Goal: Find specific page/section: Find specific page/section

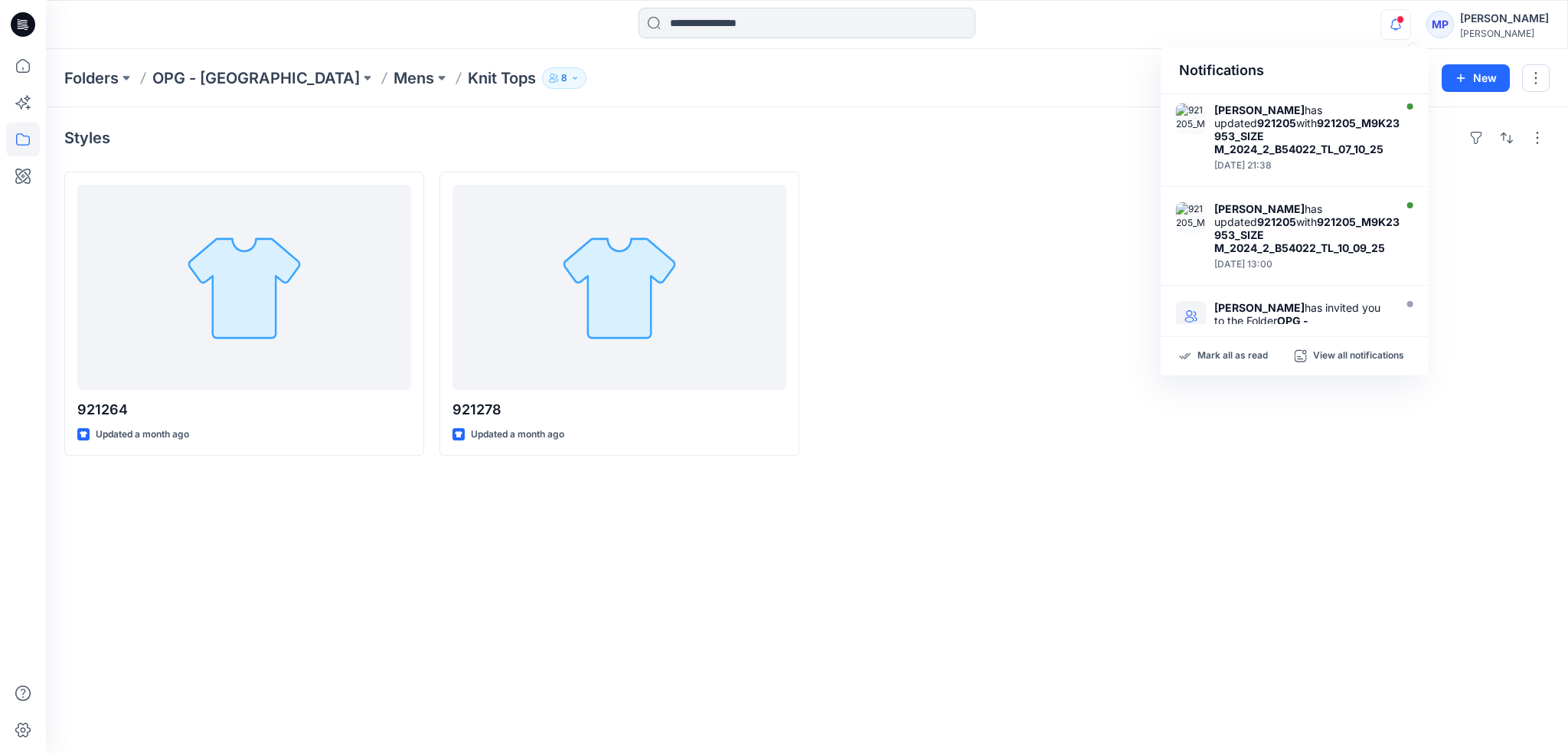
click at [1411, 18] on icon "button" at bounding box center [1396, 25] width 29 height 31
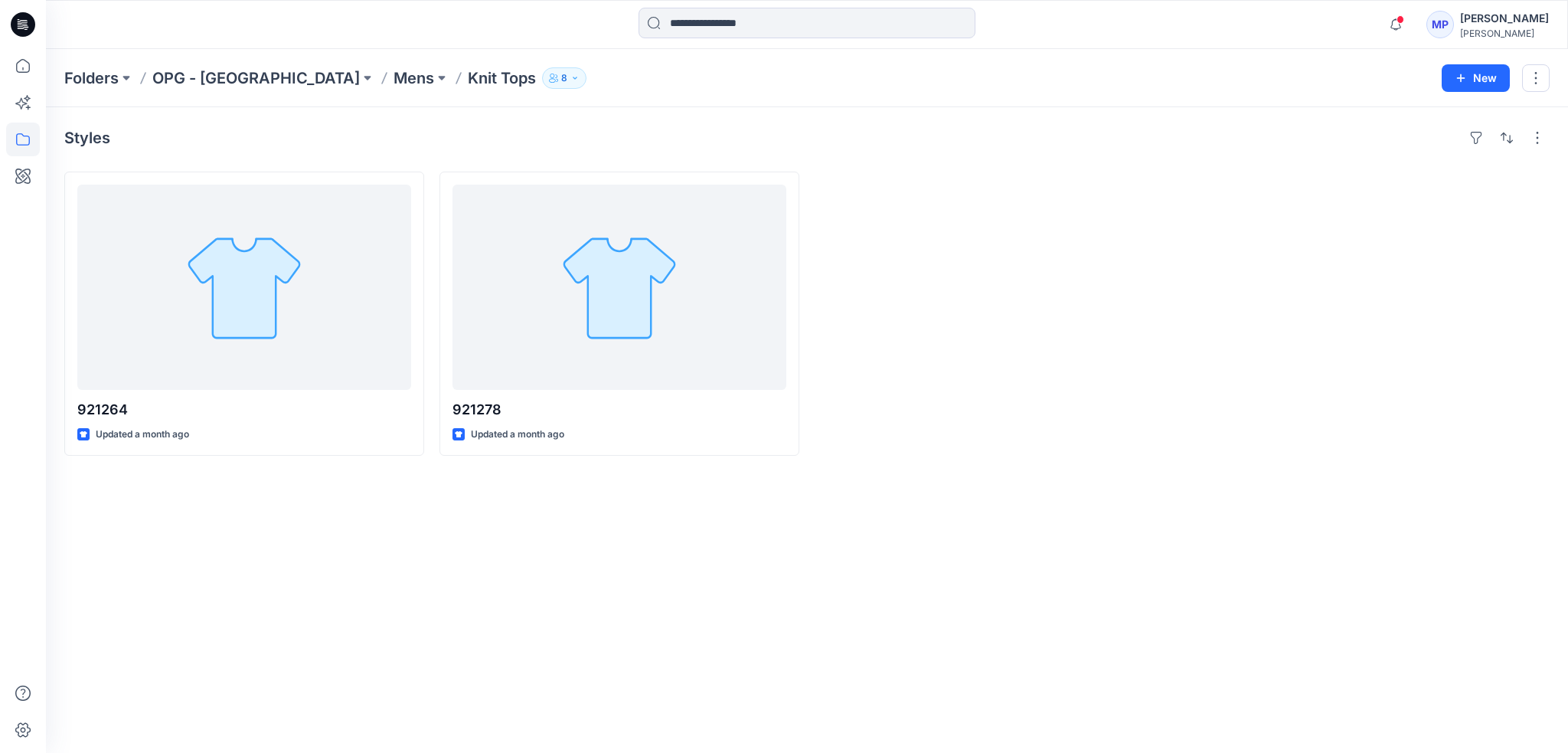
click at [1411, 18] on icon "button" at bounding box center [1396, 25] width 29 height 31
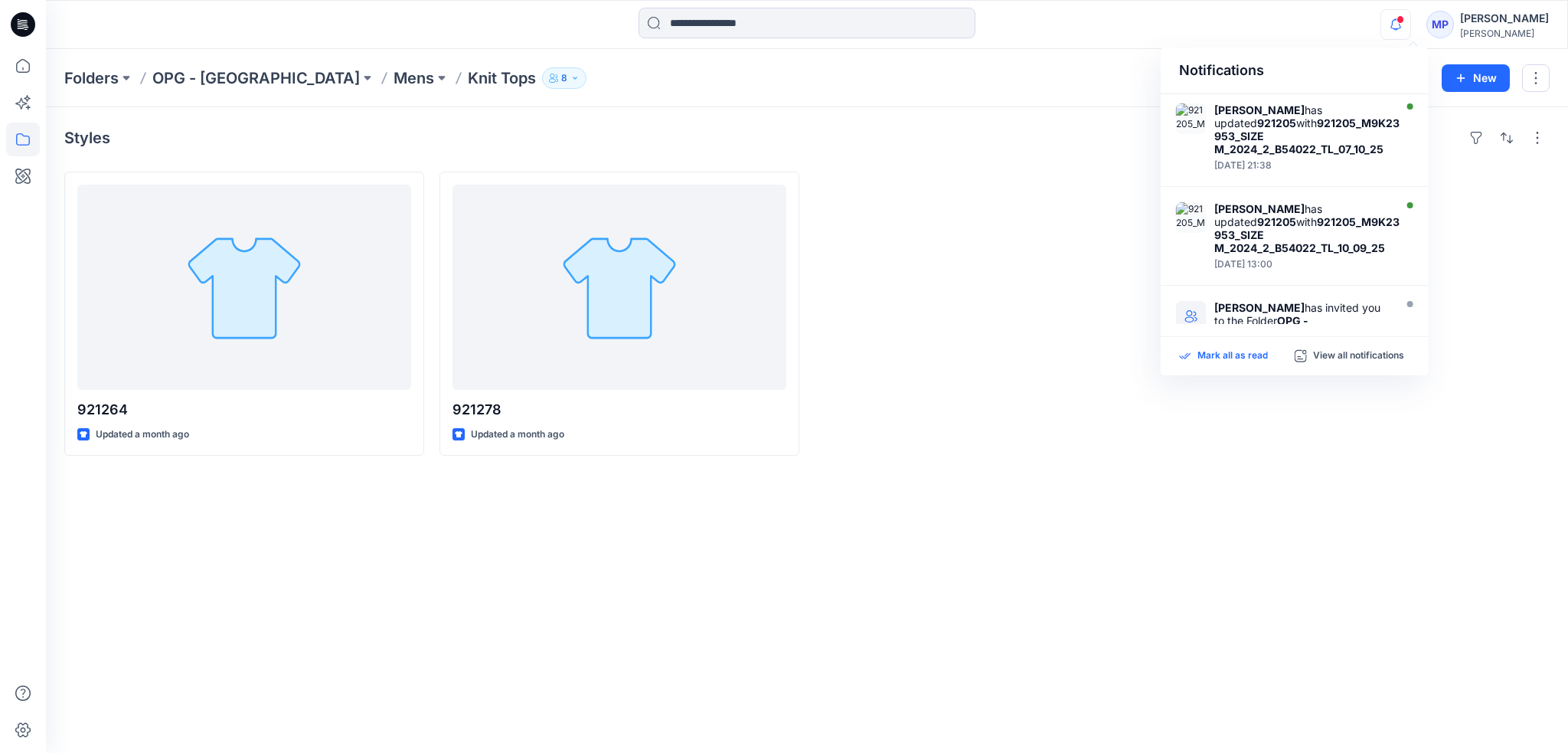
click at [1262, 355] on p "Mark all as read" at bounding box center [1232, 356] width 71 height 14
click at [1319, 356] on p "View all notifications" at bounding box center [1358, 356] width 91 height 14
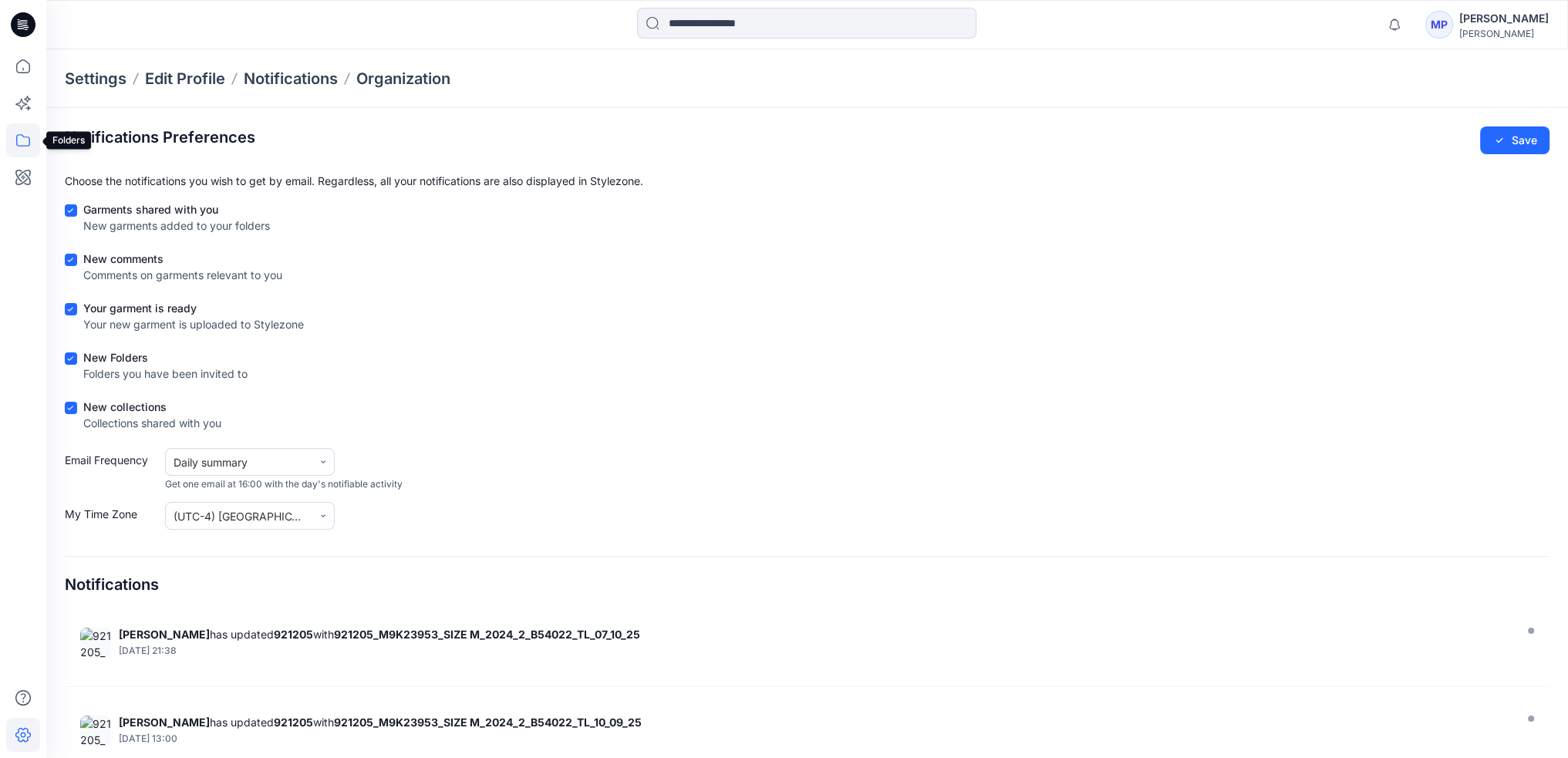
click at [30, 133] on icon at bounding box center [22, 140] width 34 height 34
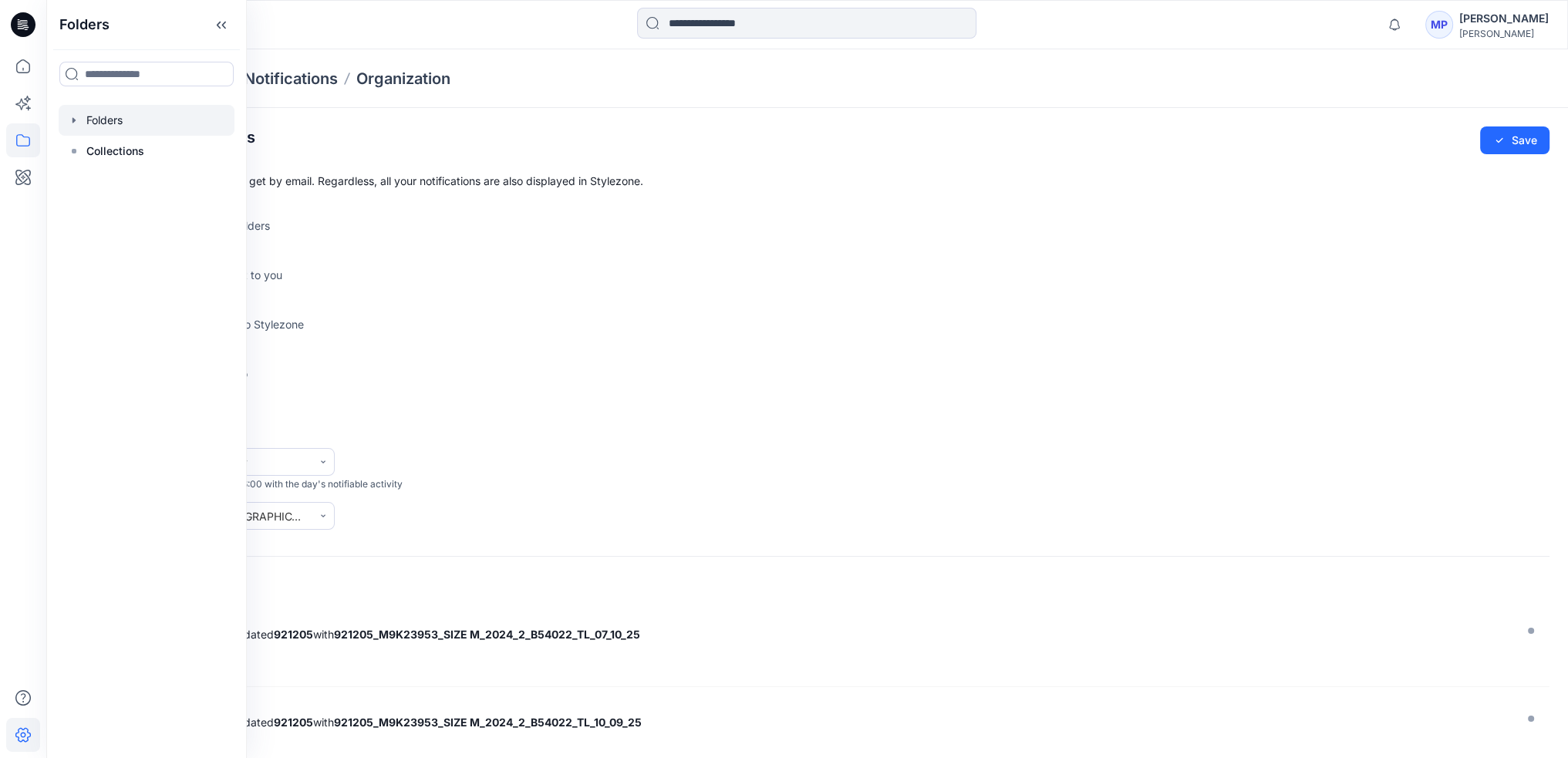
click at [72, 128] on div at bounding box center [146, 121] width 176 height 31
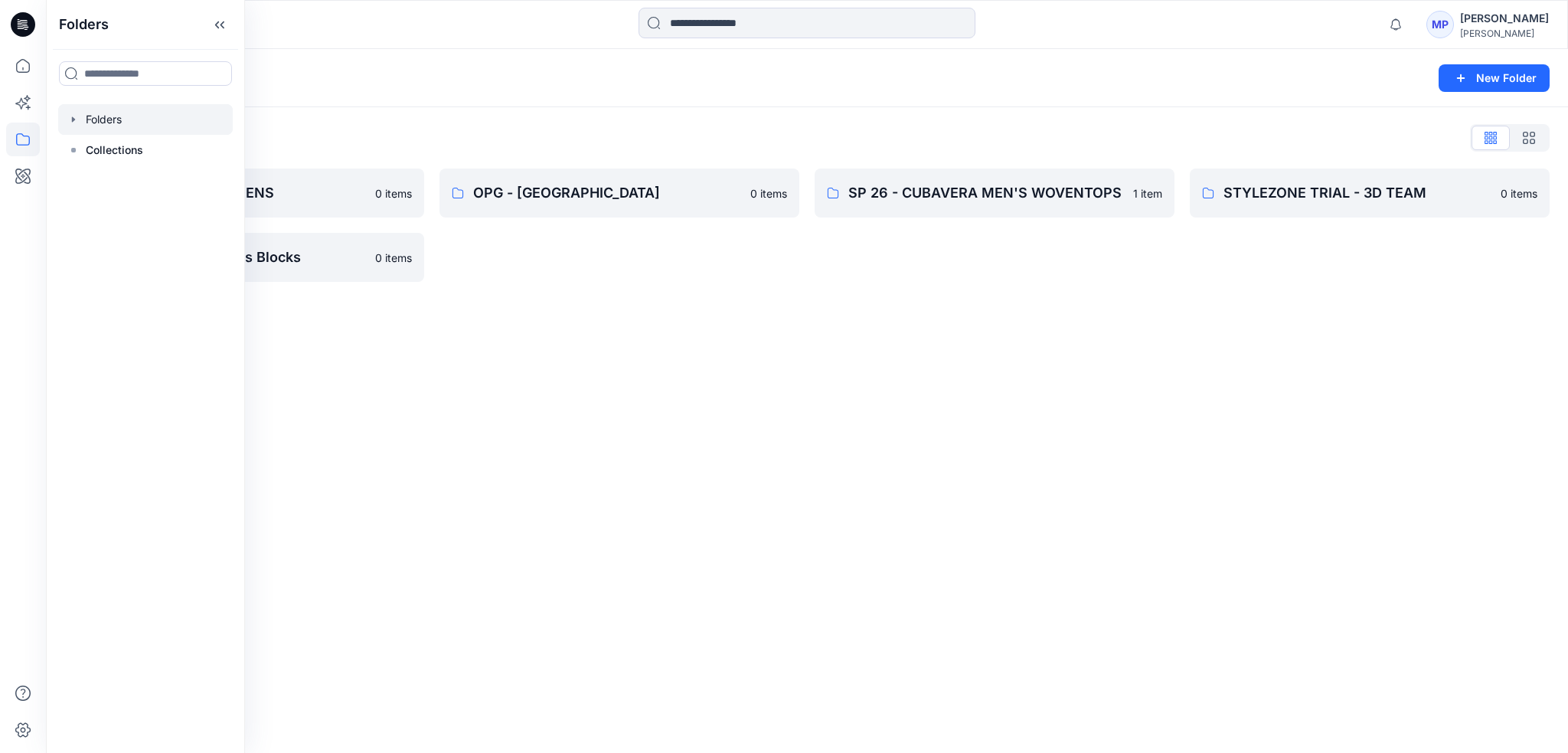
click at [610, 229] on div "OPG - NY 0 items" at bounding box center [619, 224] width 359 height 113
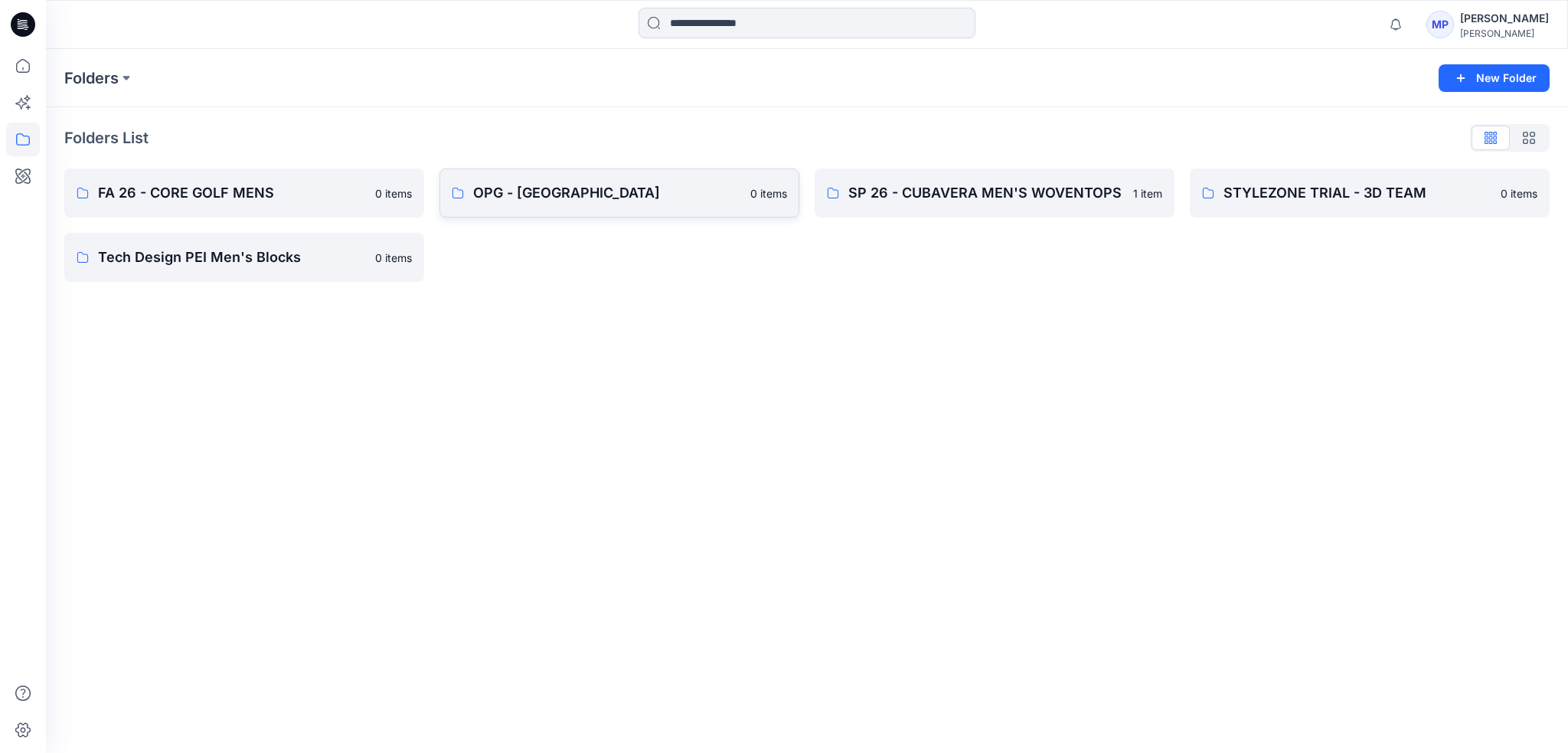
click at [639, 192] on p "OPG - [GEOGRAPHIC_DATA]" at bounding box center [607, 193] width 268 height 21
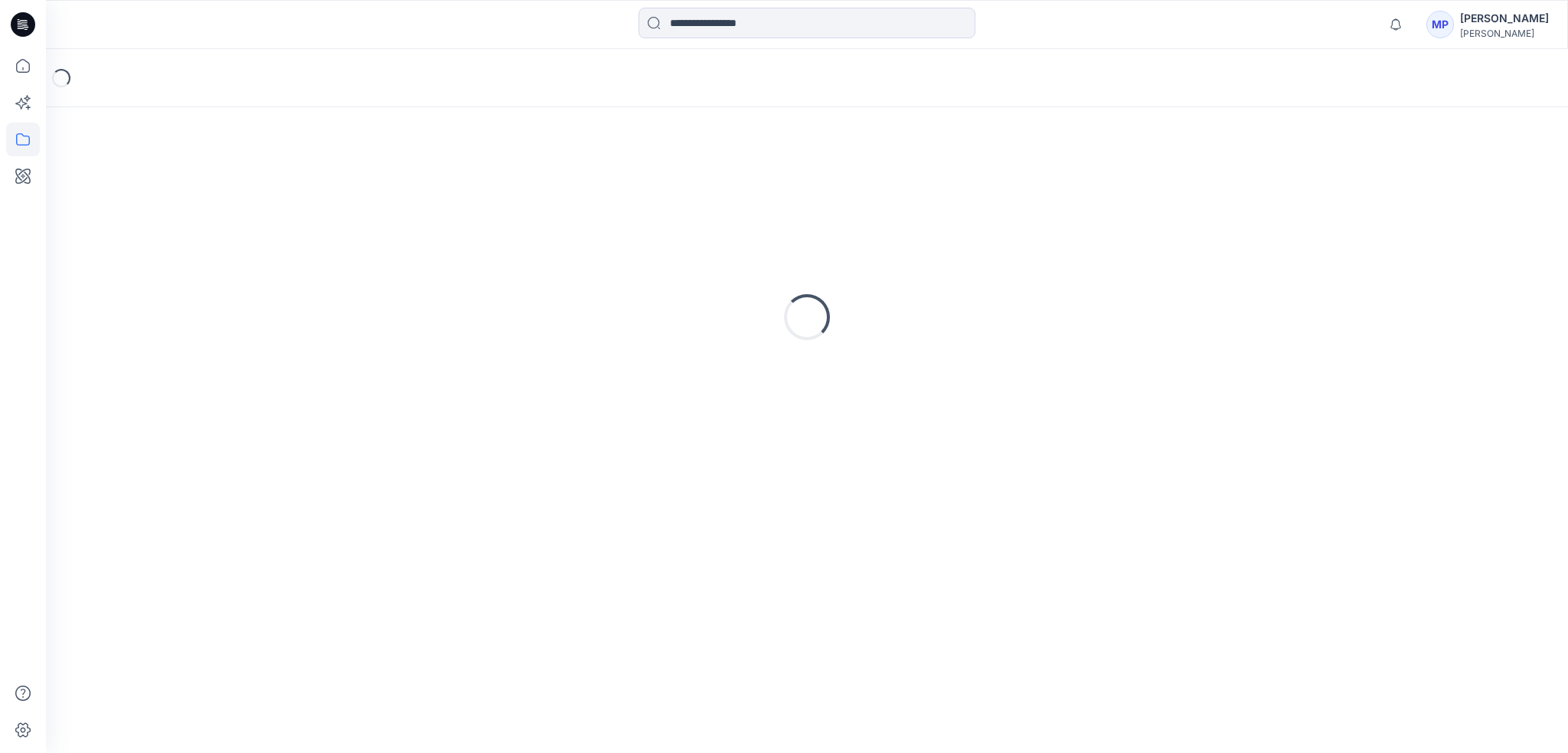
click at [639, 192] on div "Loading..." at bounding box center [807, 317] width 1485 height 383
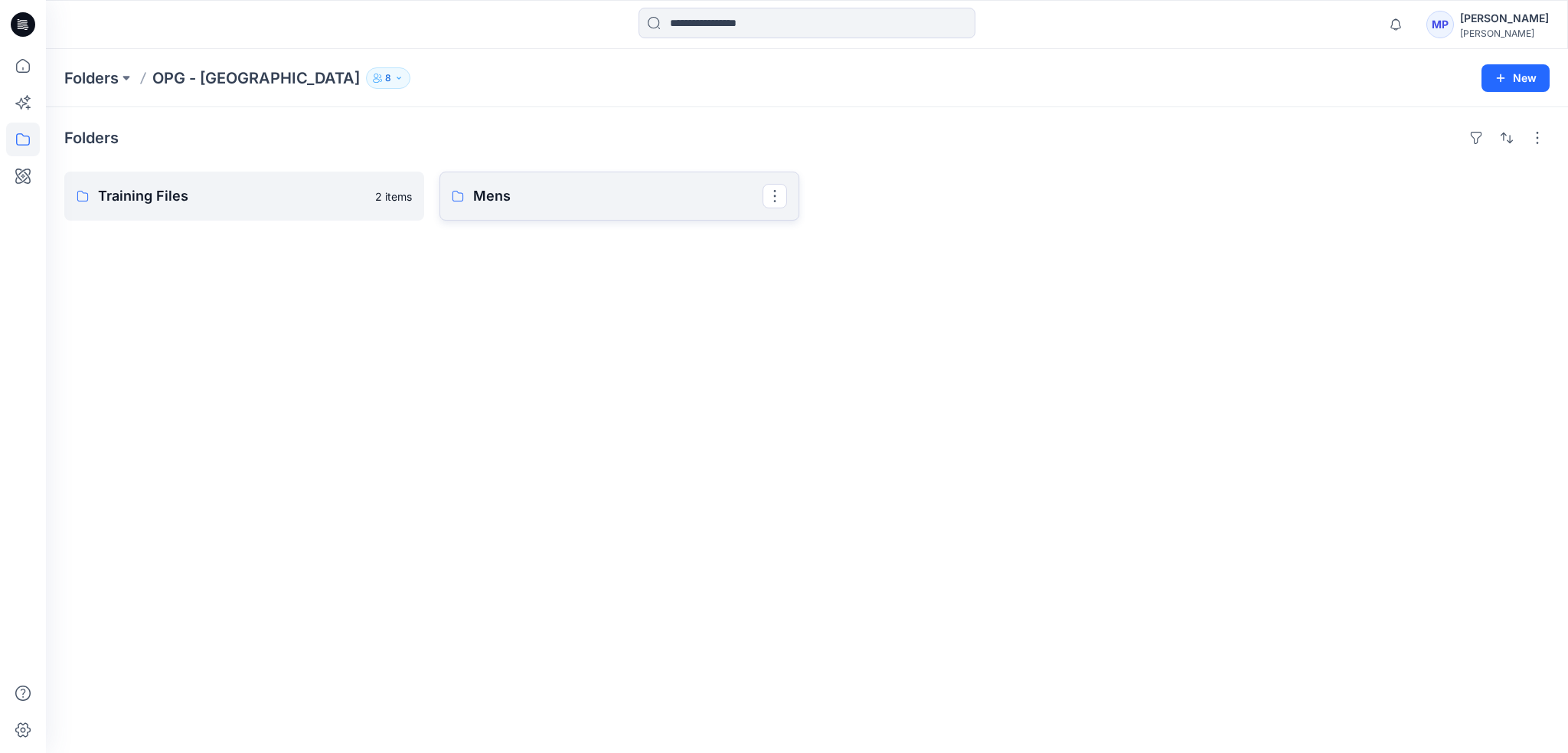
click at [655, 194] on p "Mens" at bounding box center [618, 196] width 290 height 21
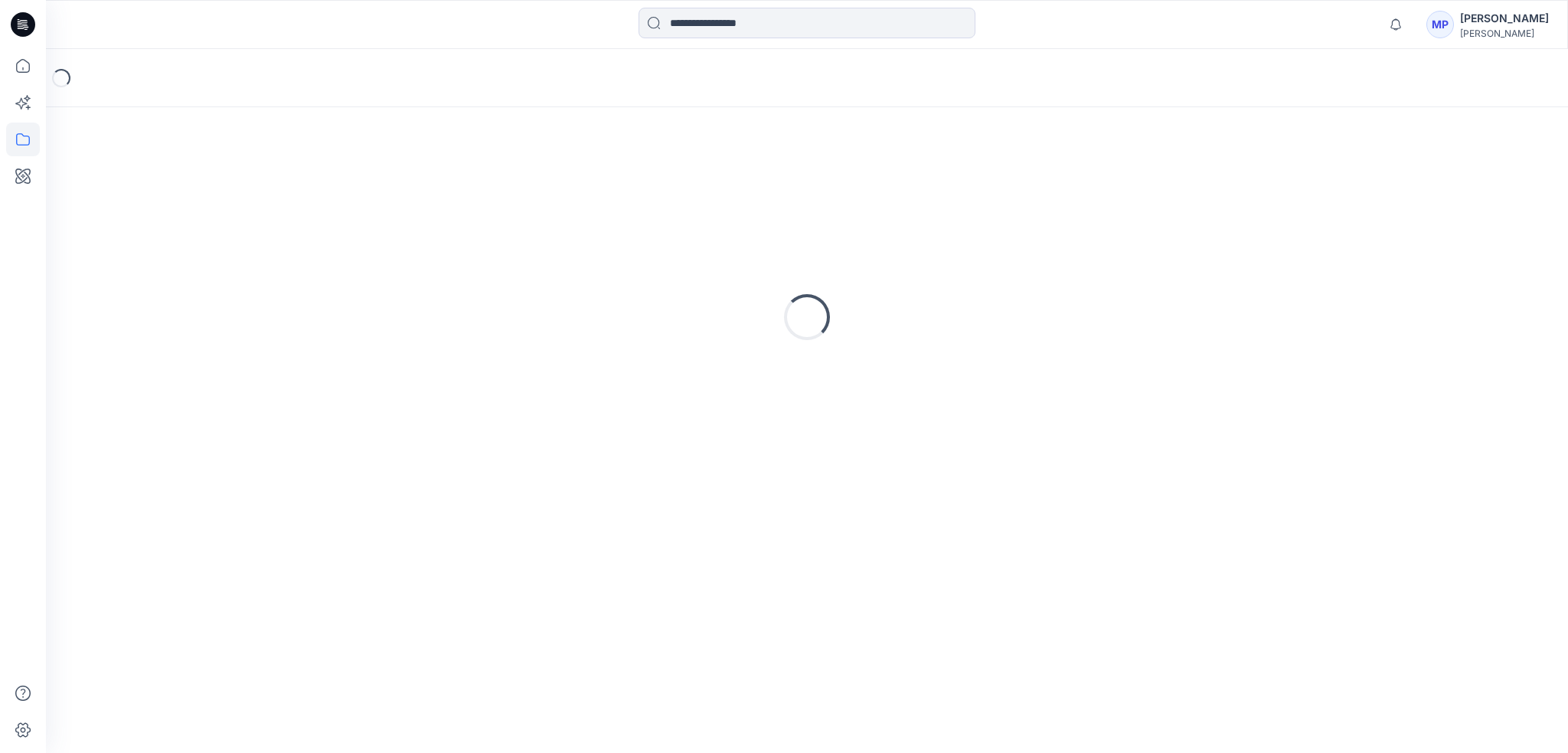
click at [655, 194] on div "Loading..." at bounding box center [807, 317] width 1485 height 383
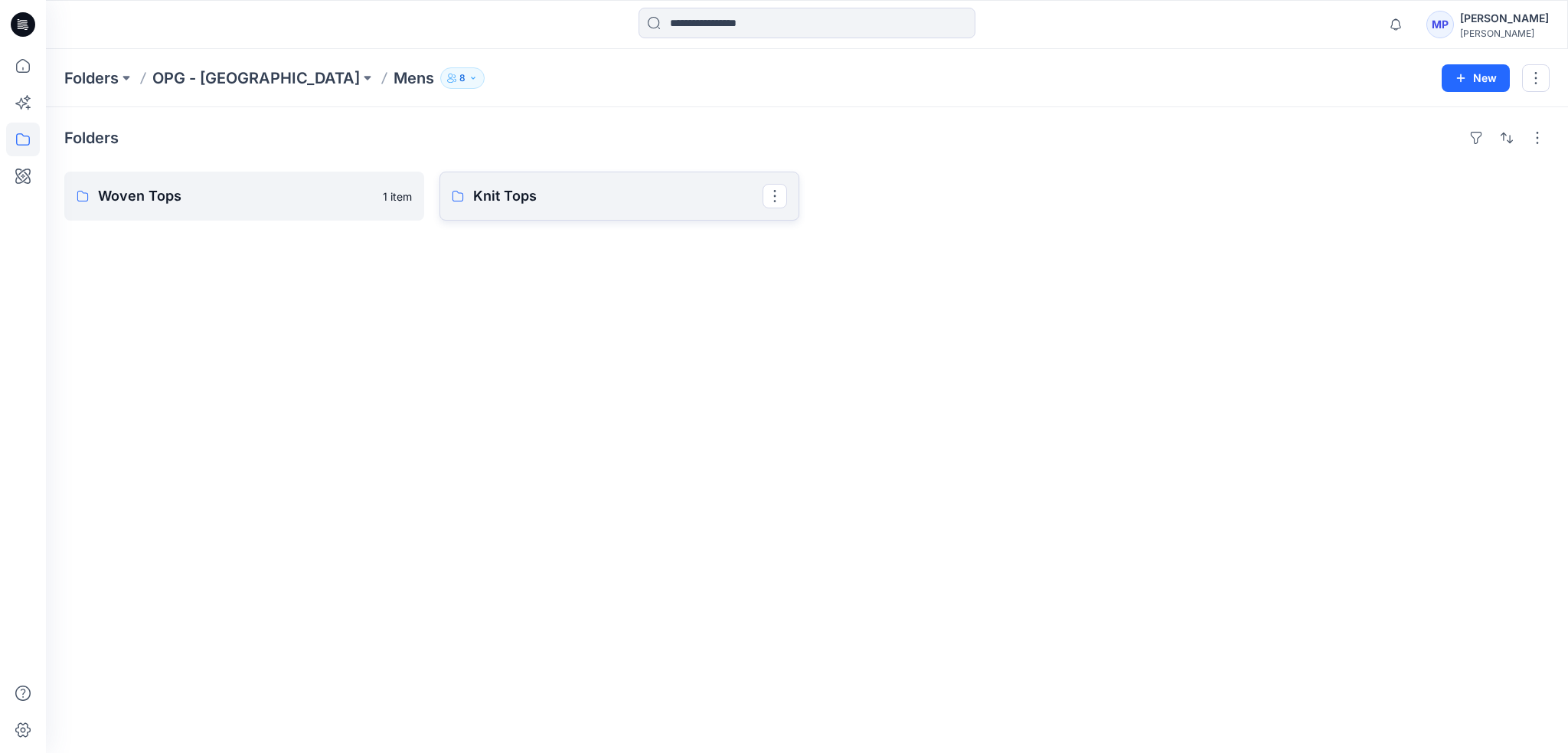
click at [638, 196] on p "Knit Tops" at bounding box center [618, 196] width 290 height 21
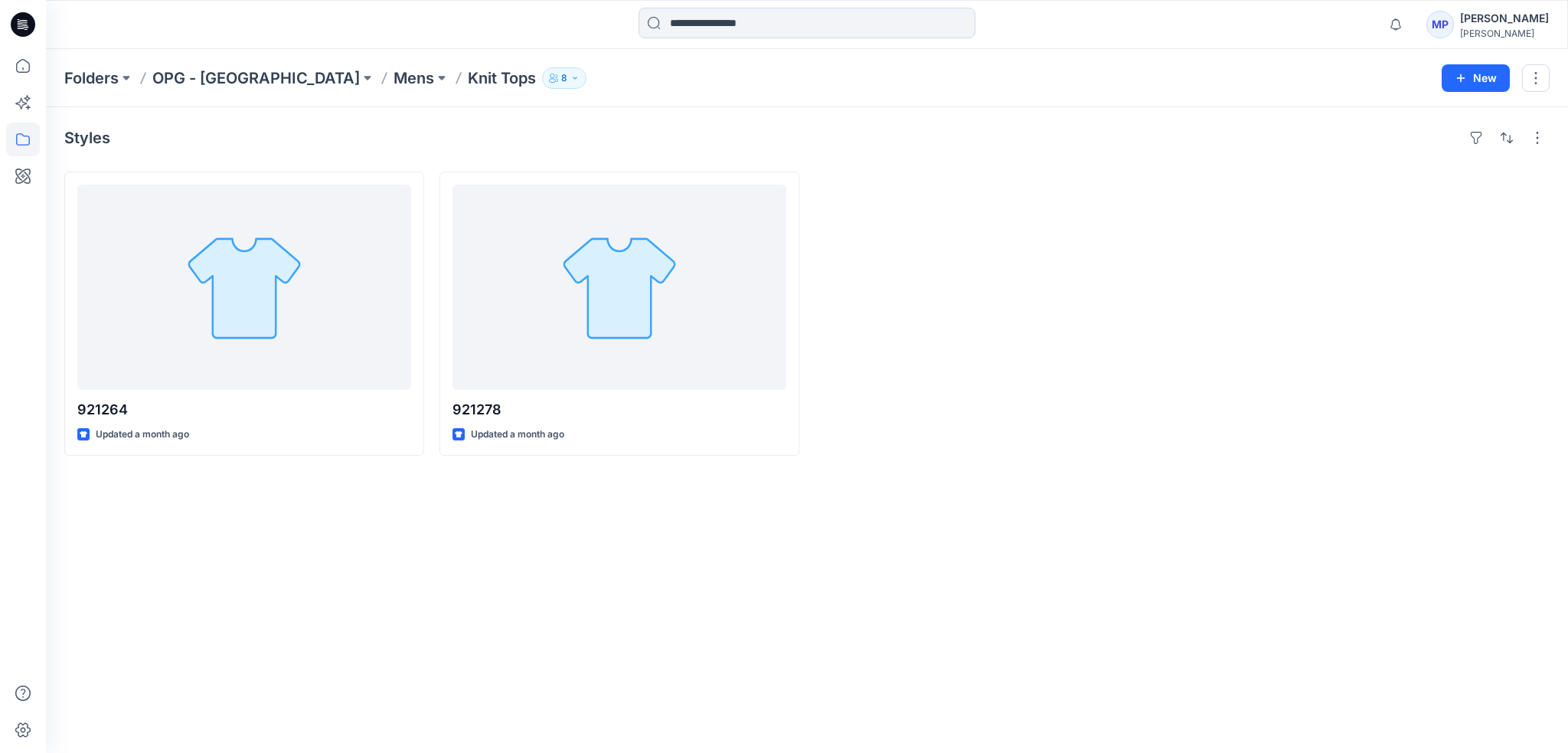
click at [997, 676] on div "Styles 921264 Updated a month ago 921278 Updated a month ago" at bounding box center [807, 430] width 1522 height 646
click at [1005, 481] on div "Styles 921264 Updated a month ago 921278 Updated a month ago" at bounding box center [807, 430] width 1522 height 646
